Goal: Task Accomplishment & Management: Use online tool/utility

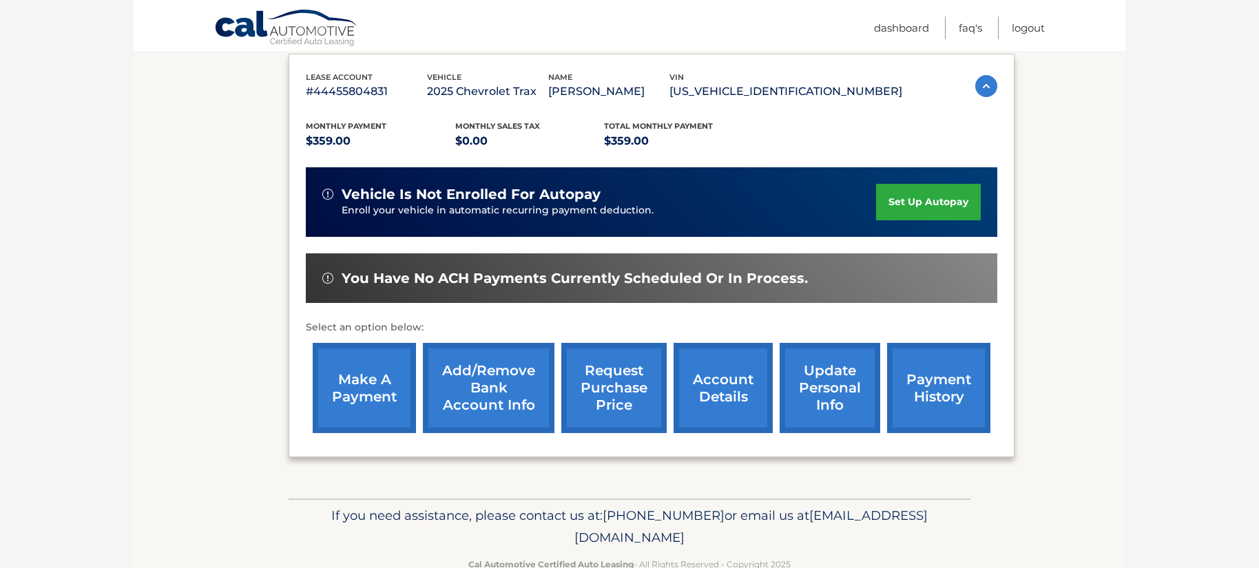
scroll to position [267, 0]
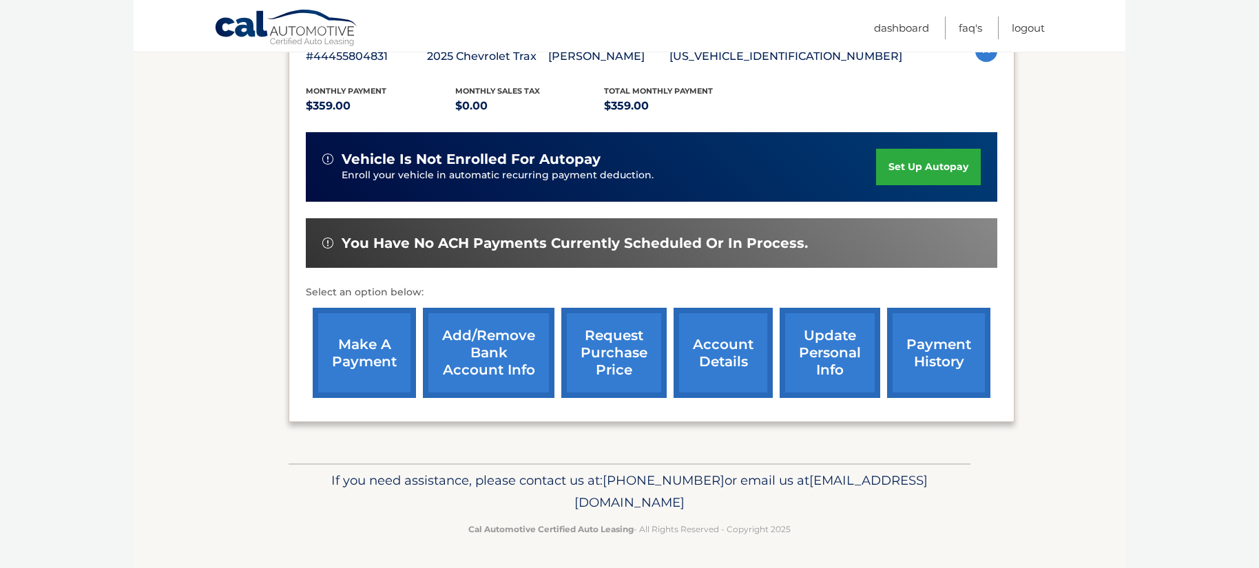
click at [610, 340] on link "request purchase price" at bounding box center [614, 353] width 105 height 90
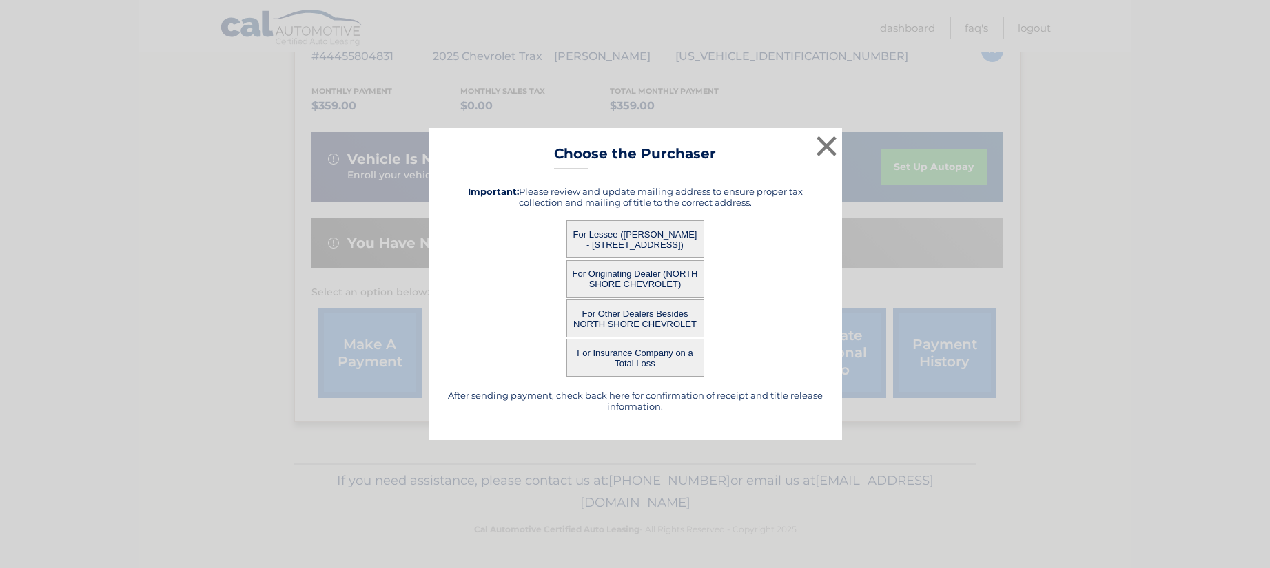
click at [613, 354] on button "For Insurance Company on a Total Loss" at bounding box center [635, 358] width 138 height 38
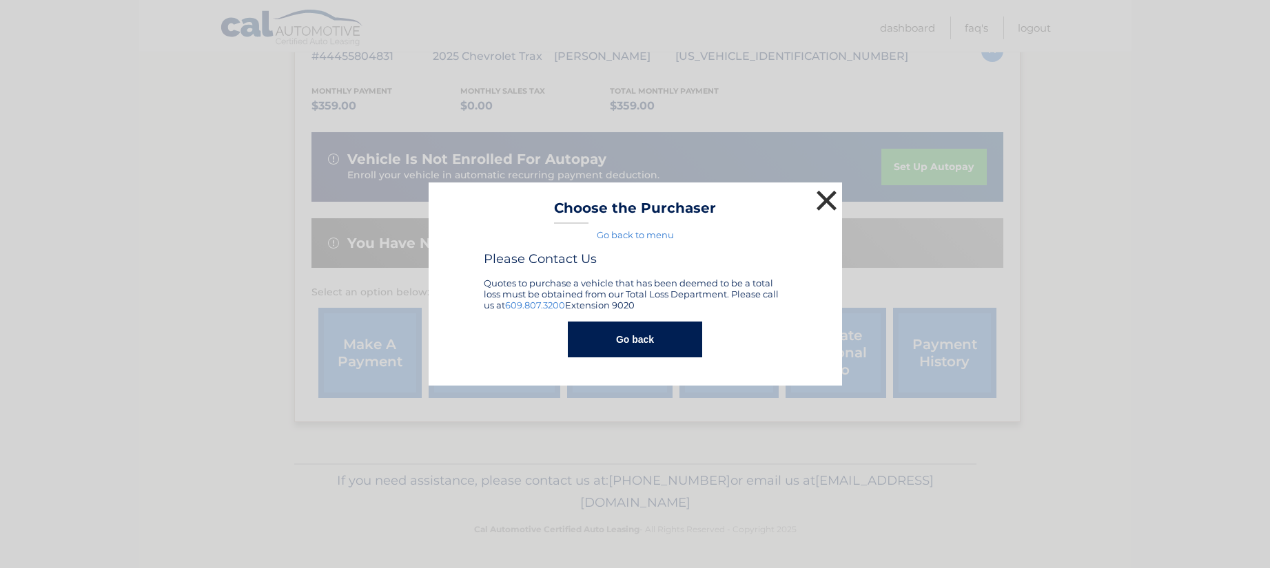
click at [823, 198] on button "×" at bounding box center [827, 201] width 28 height 28
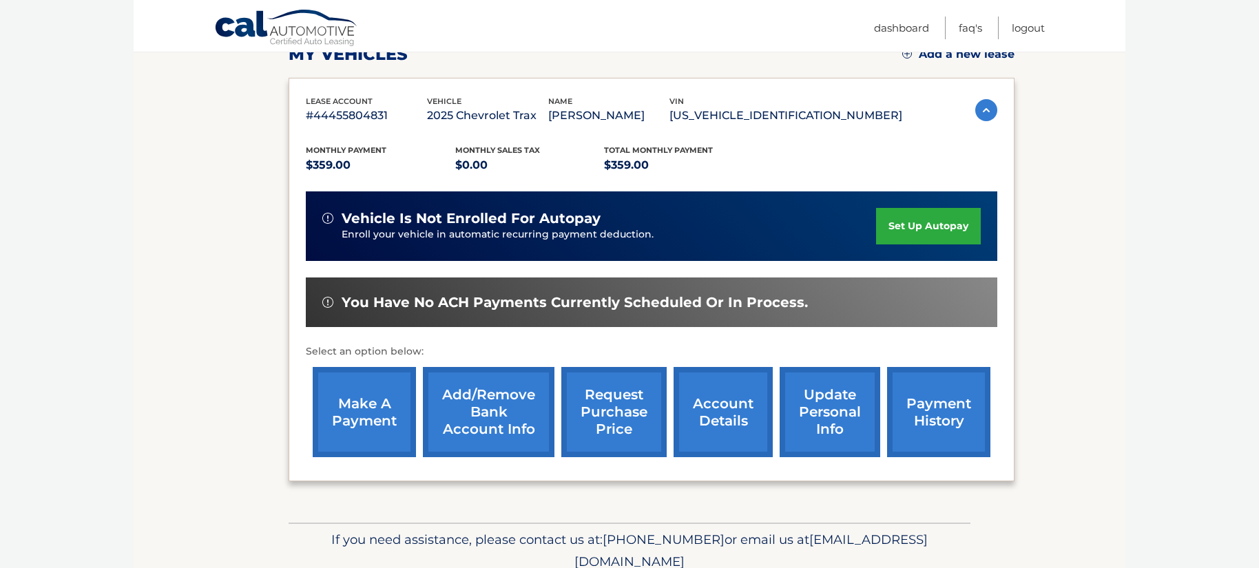
scroll to position [267, 0]
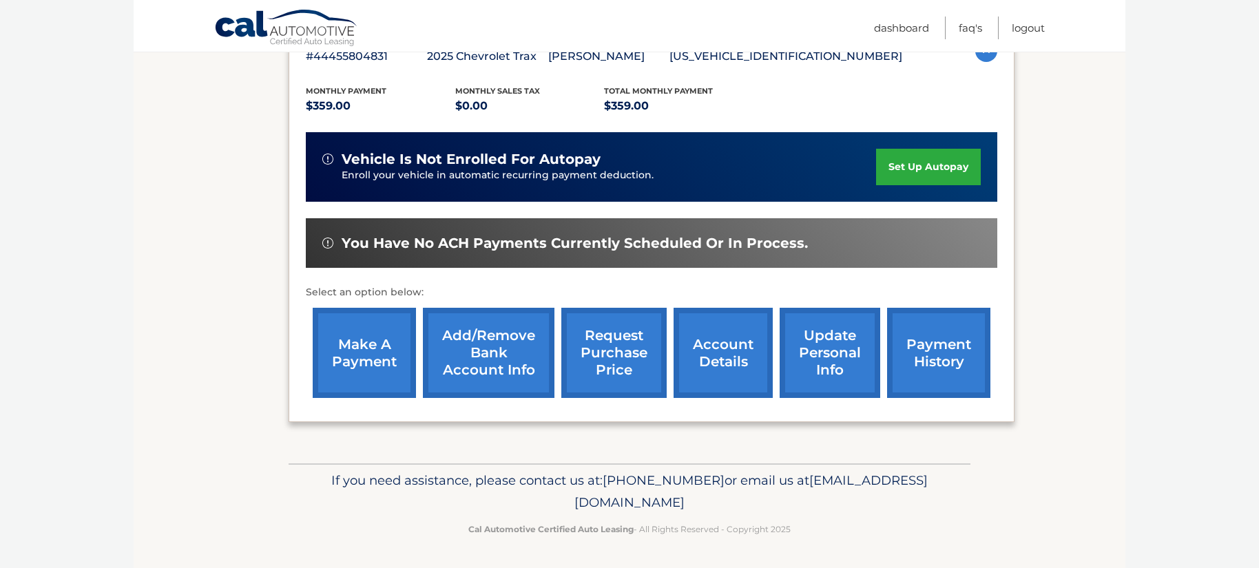
click at [629, 368] on link "request purchase price" at bounding box center [614, 353] width 105 height 90
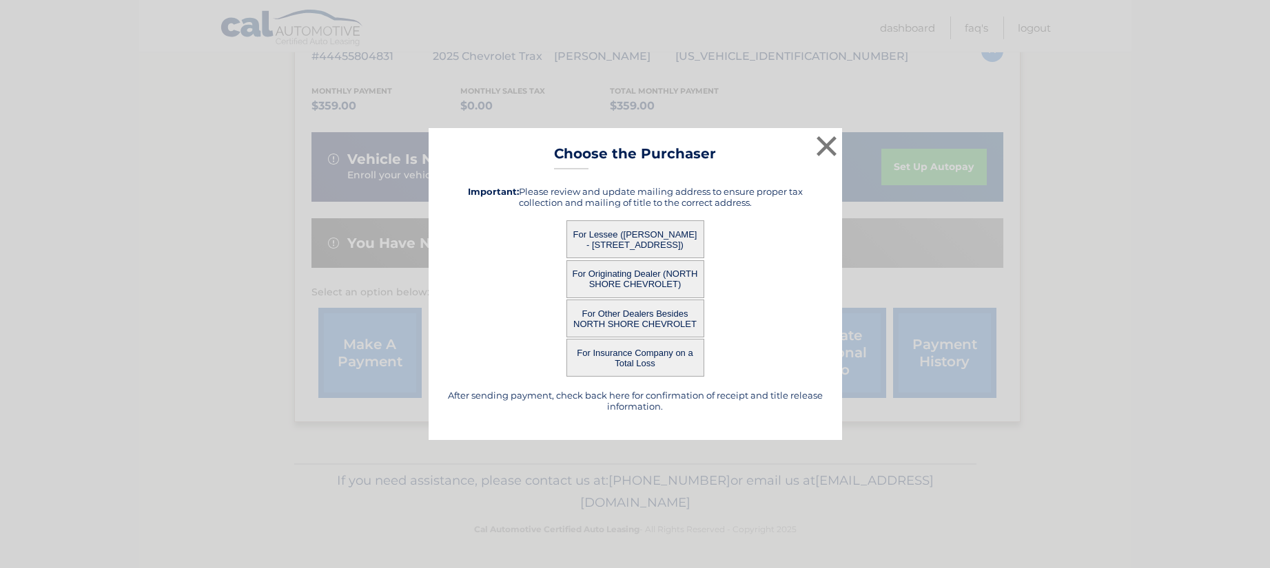
click at [634, 353] on button "For Insurance Company on a Total Loss" at bounding box center [635, 358] width 138 height 38
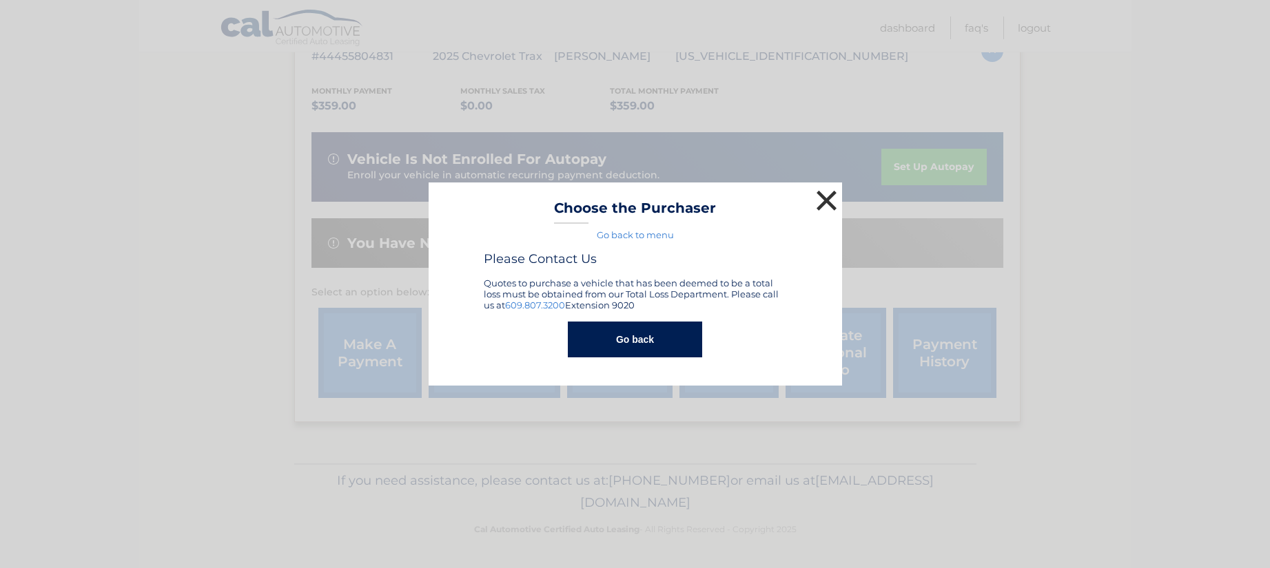
click at [827, 196] on button "×" at bounding box center [827, 201] width 28 height 28
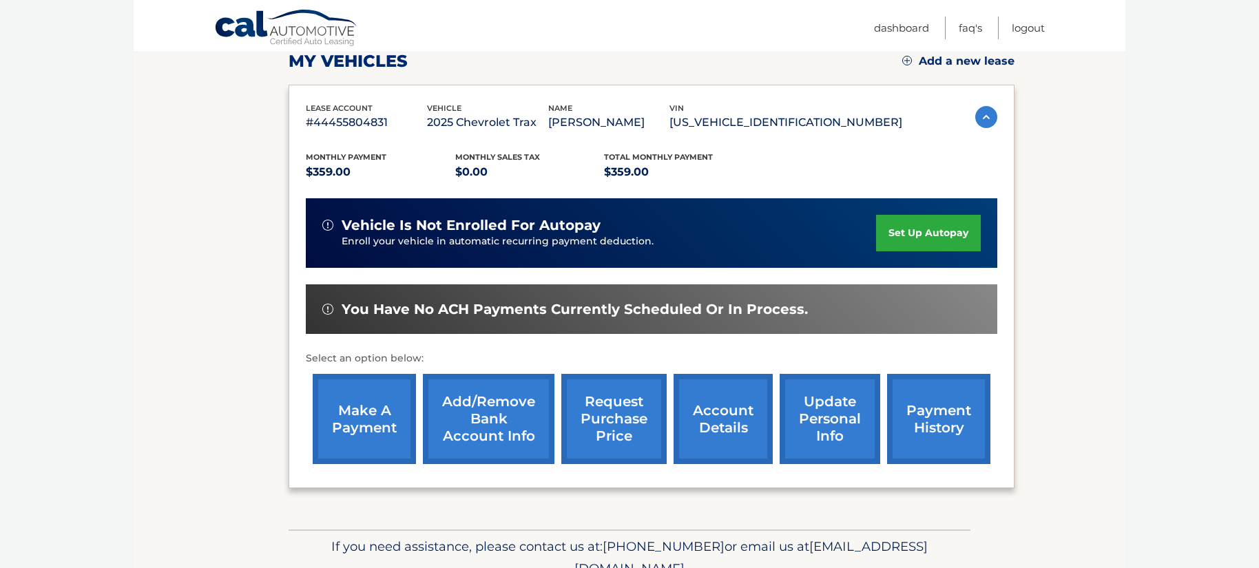
scroll to position [207, 0]
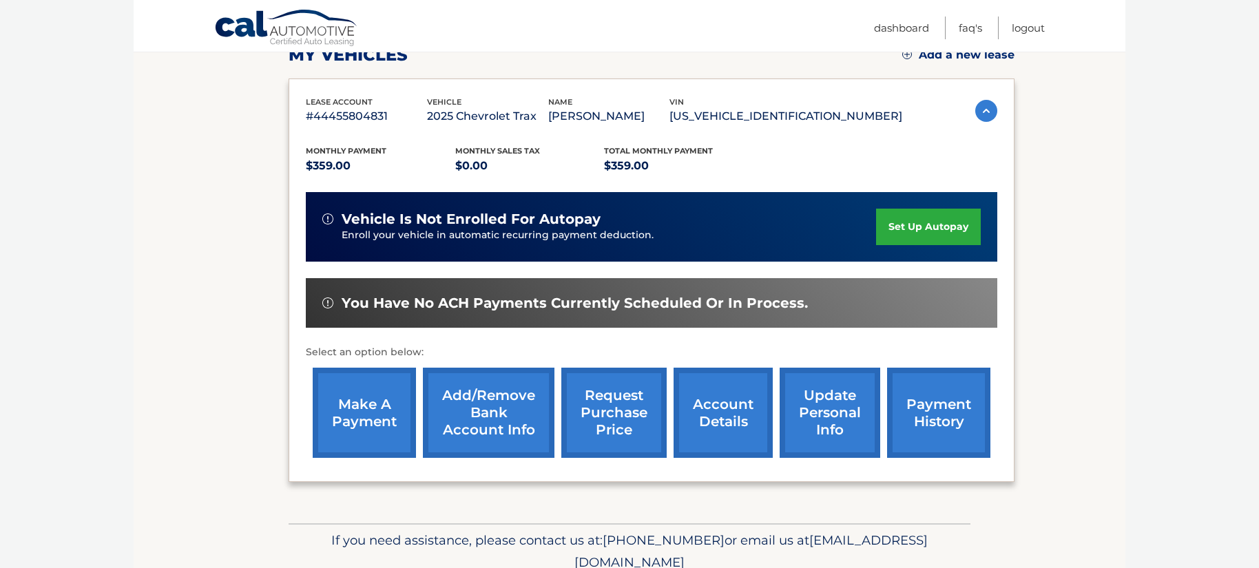
click at [602, 418] on link "request purchase price" at bounding box center [614, 413] width 105 height 90
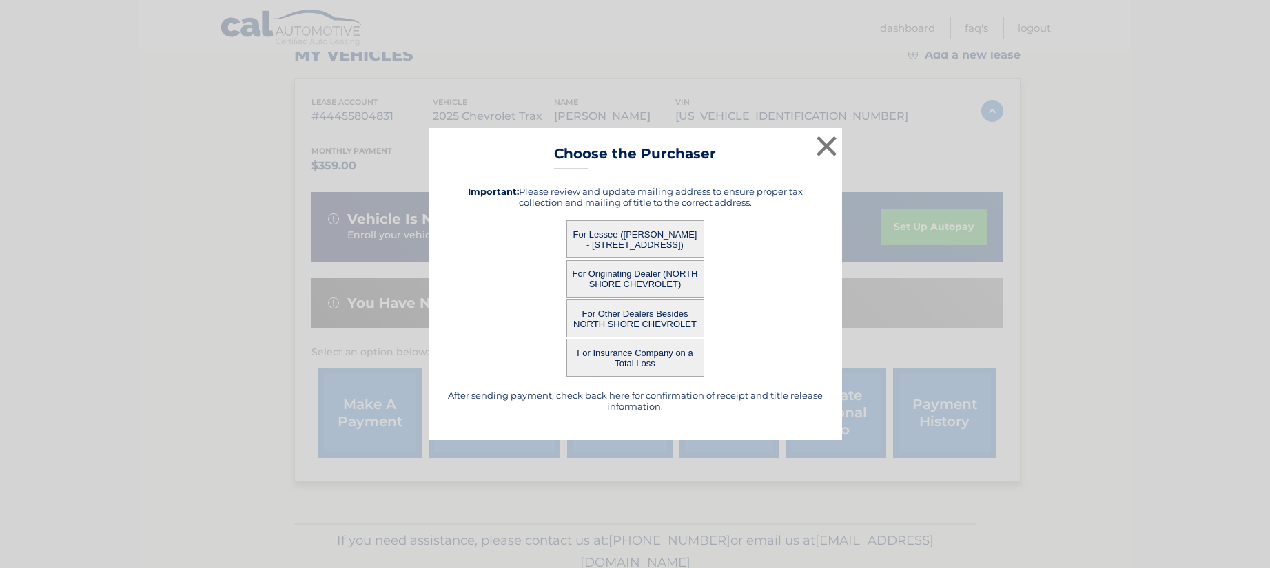
click at [644, 358] on button "For Insurance Company on a Total Loss" at bounding box center [635, 358] width 138 height 38
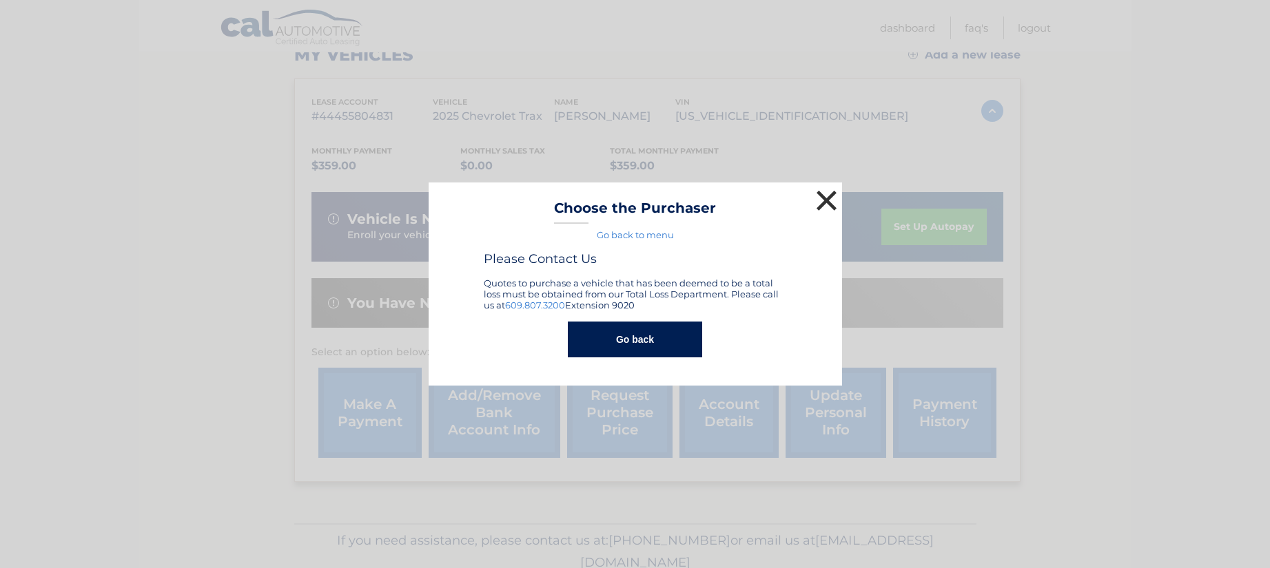
click at [824, 194] on button "×" at bounding box center [827, 201] width 28 height 28
